Goal: Information Seeking & Learning: Learn about a topic

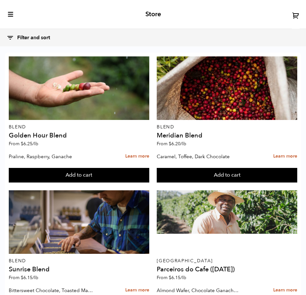
scroll to position [972, 0]
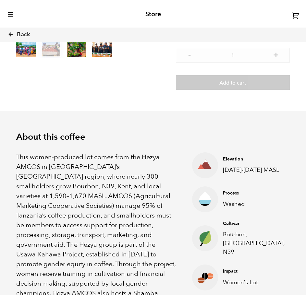
scroll to position [130, 0]
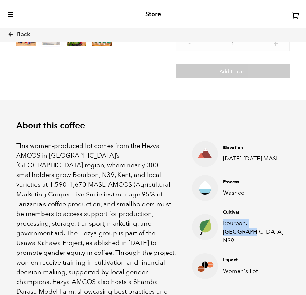
drag, startPoint x: 223, startPoint y: 228, endPoint x: 279, endPoint y: 229, distance: 56.4
click at [279, 229] on p "Bourbon, [GEOGRAPHIC_DATA], N39" at bounding box center [254, 232] width 62 height 26
copy p "Bourbon, [GEOGRAPHIC_DATA], N39"
click at [252, 214] on h4 "Cultivar" at bounding box center [254, 212] width 62 height 6
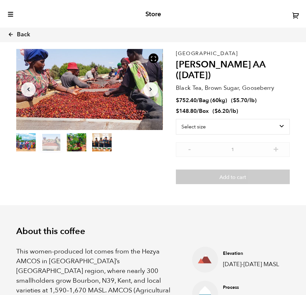
scroll to position [0, 0]
